Goal: Navigation & Orientation: Find specific page/section

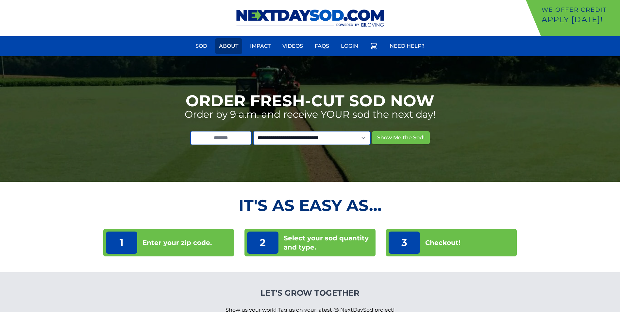
click at [225, 46] on link "About" at bounding box center [228, 46] width 27 height 16
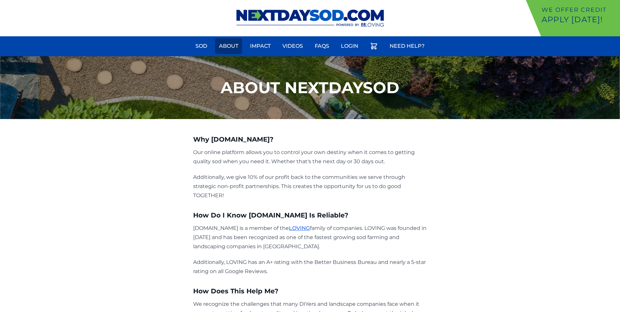
click at [236, 47] on link "About" at bounding box center [228, 46] width 27 height 16
